Goal: Find specific page/section: Find specific page/section

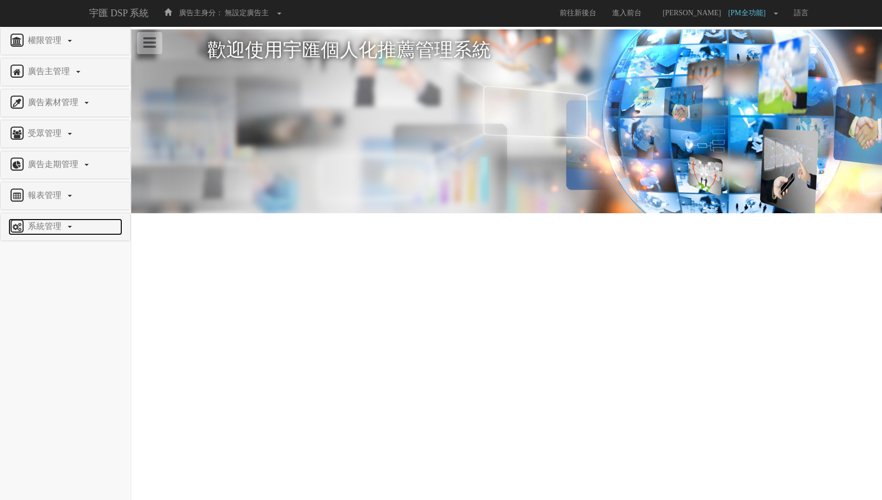
click at [43, 226] on span "系統管理" at bounding box center [45, 226] width 41 height 9
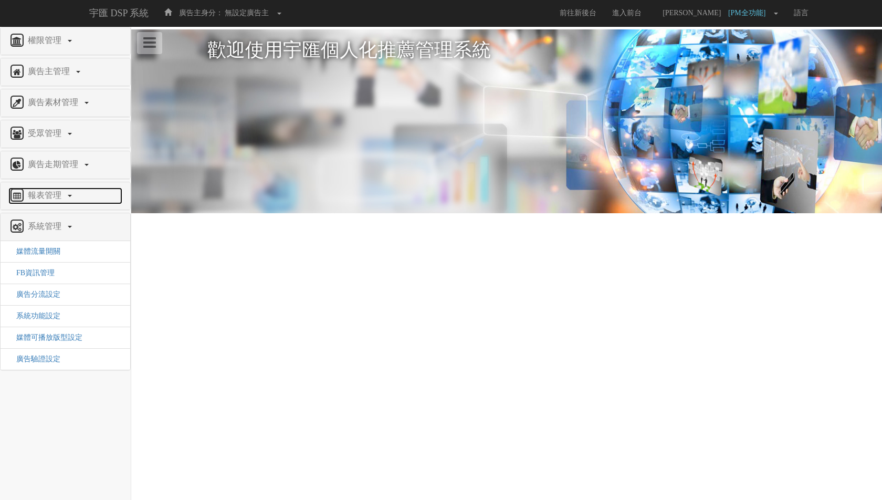
click at [57, 194] on span "報表管理" at bounding box center [45, 195] width 41 height 9
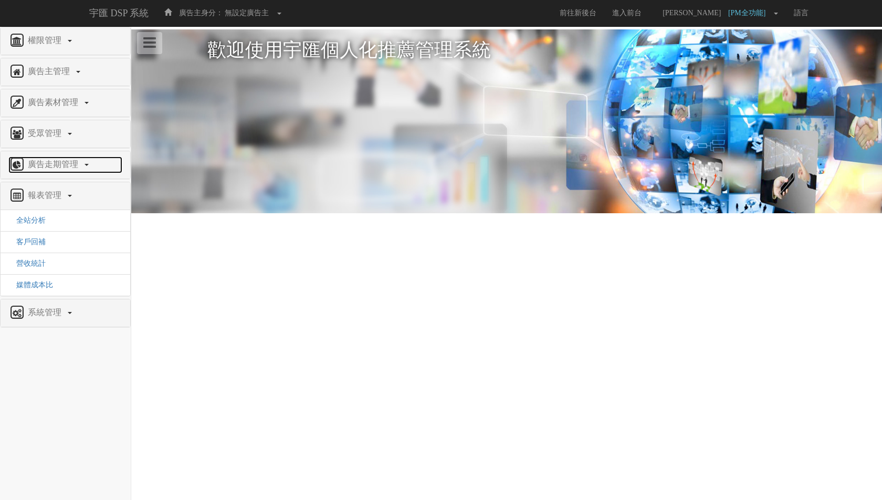
click at [67, 166] on span "廣告走期管理" at bounding box center [54, 164] width 58 height 9
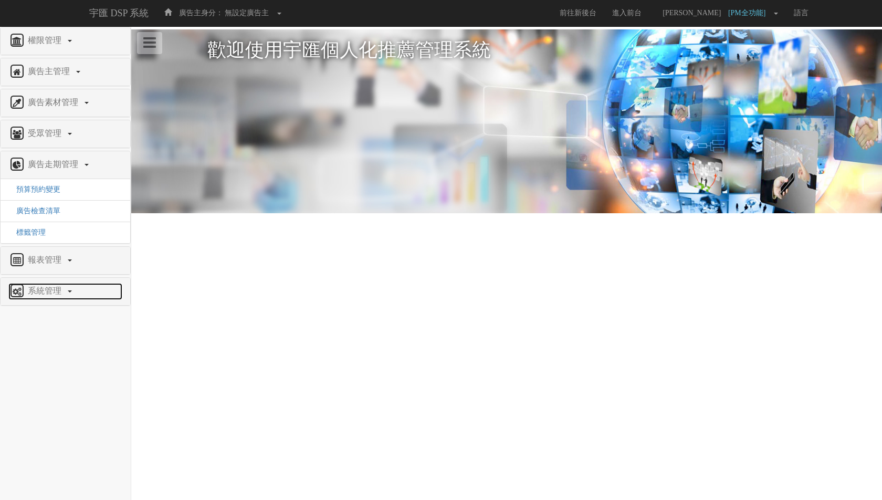
click at [60, 286] on span "系統管理" at bounding box center [45, 290] width 41 height 9
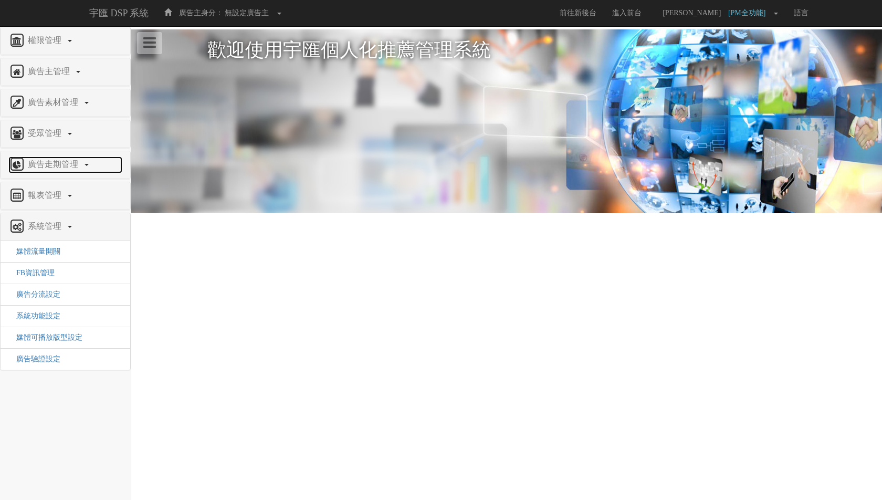
click at [78, 165] on span "廣告走期管理" at bounding box center [54, 164] width 58 height 9
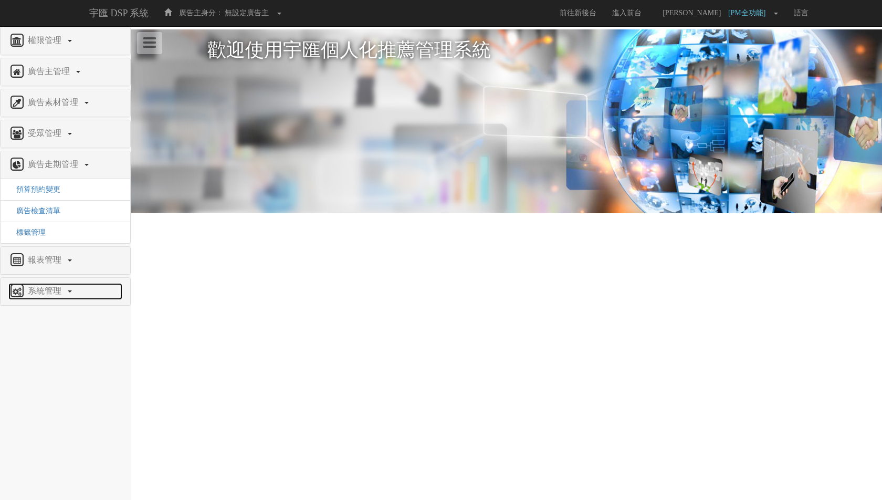
click at [48, 287] on span "系統管理" at bounding box center [45, 290] width 41 height 9
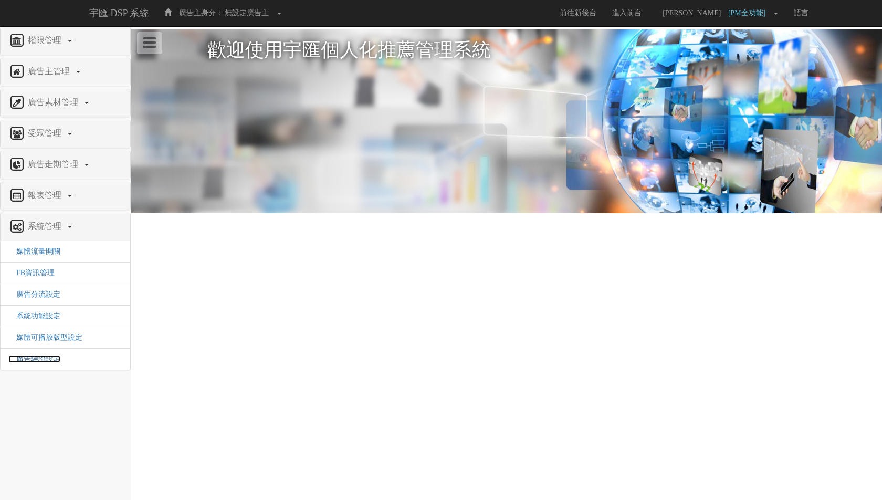
click at [42, 355] on span "廣告驗證設定" at bounding box center [34, 359] width 52 height 8
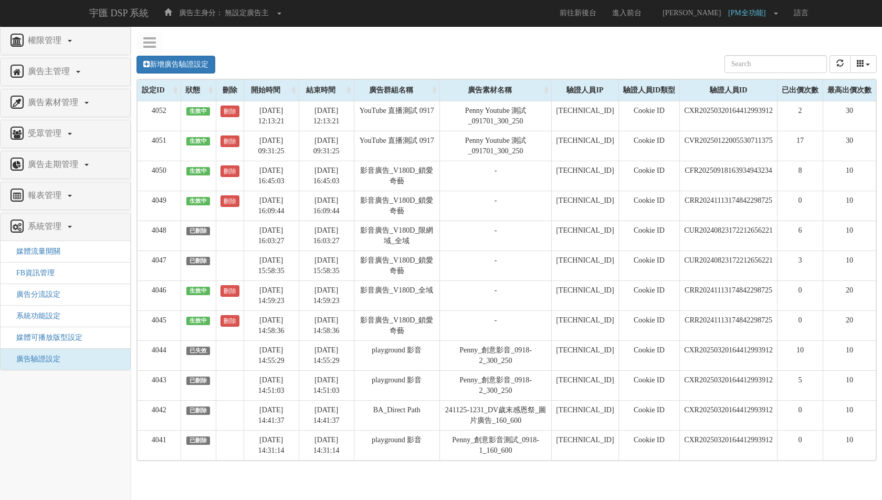
click at [389, 42] on div "新增廣告驗證設定 設定ID 狀態 刪除 開始時間 結束時間 廣告主ID 廣告主名稱 廣告走期ID 廣告走期名稱 廣告群組ID 廣告群組名稱 廣告素材 廣告素材…" at bounding box center [506, 250] width 735 height 432
